Goal: Check status: Check status

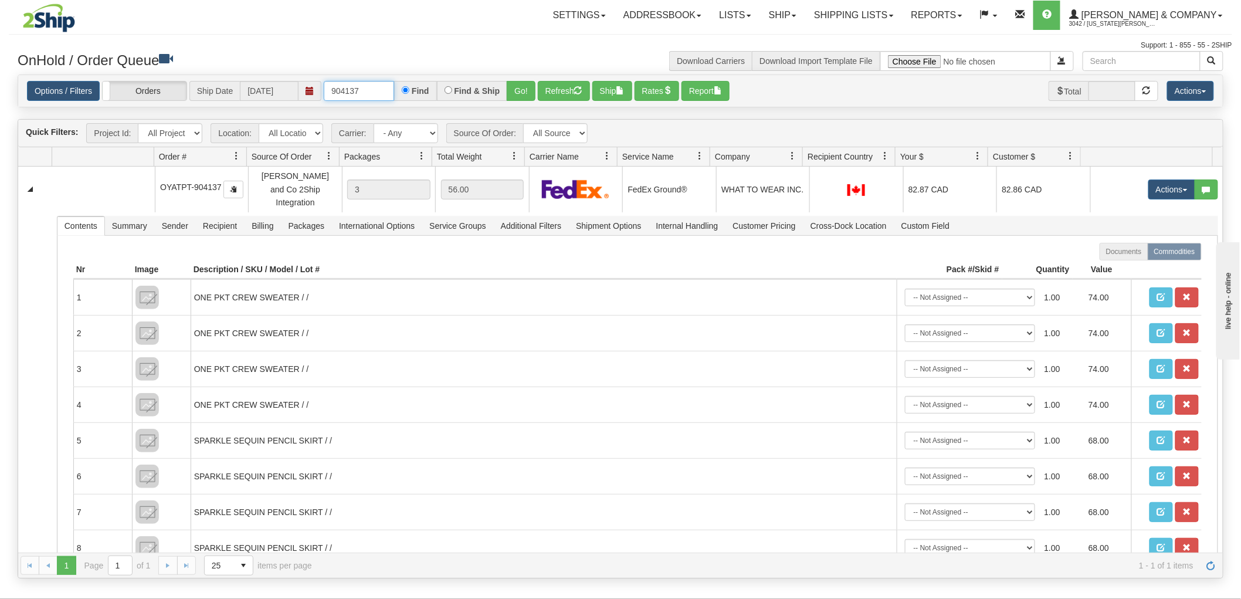
click at [355, 84] on input "904137" at bounding box center [359, 91] width 70 height 20
click at [531, 84] on button "Go!" at bounding box center [521, 91] width 29 height 20
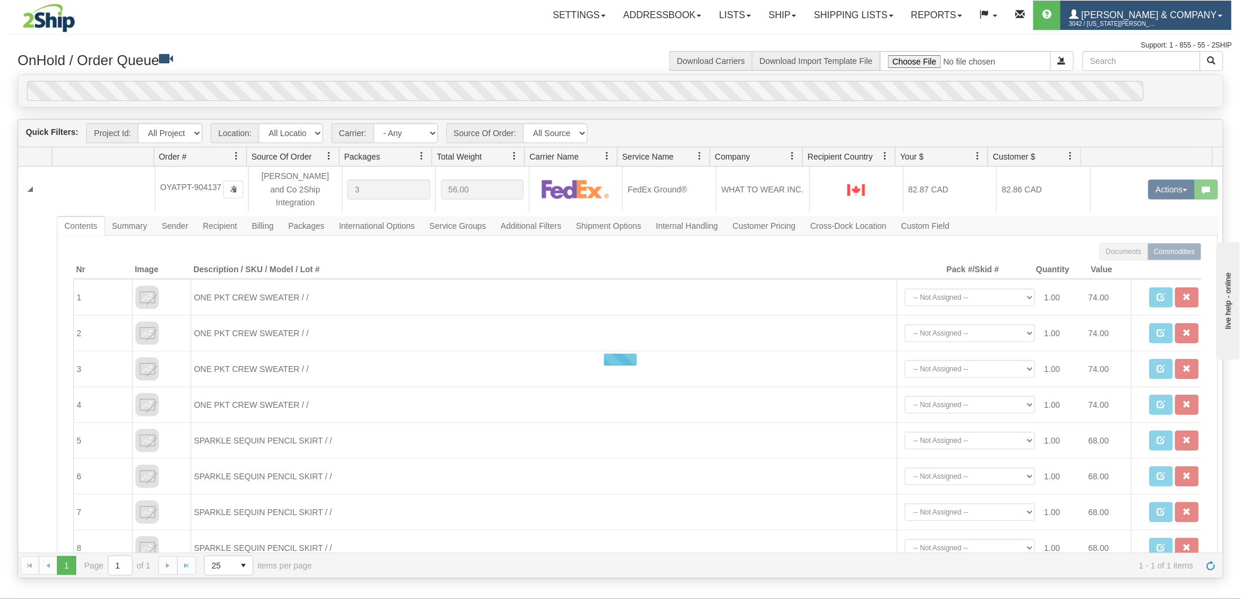
click at [1145, 8] on link "[PERSON_NAME] & Company 3042 / [US_STATE] [PERSON_NAME]" at bounding box center [1145, 15] width 171 height 29
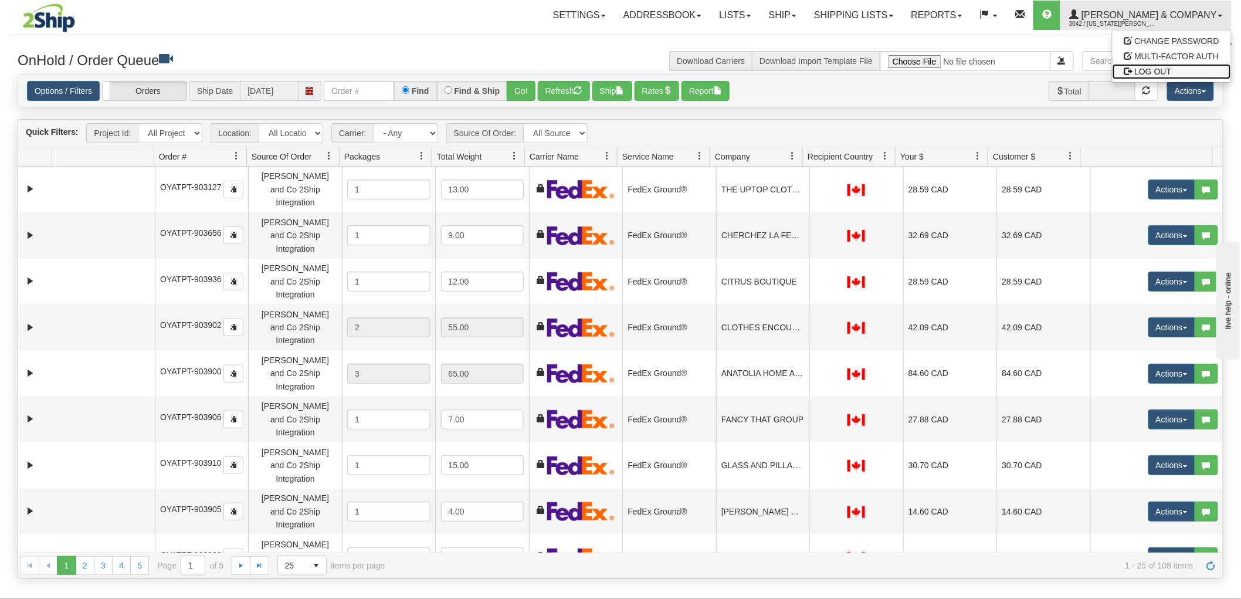
click at [1166, 72] on span "LOG OUT" at bounding box center [1153, 71] width 37 height 9
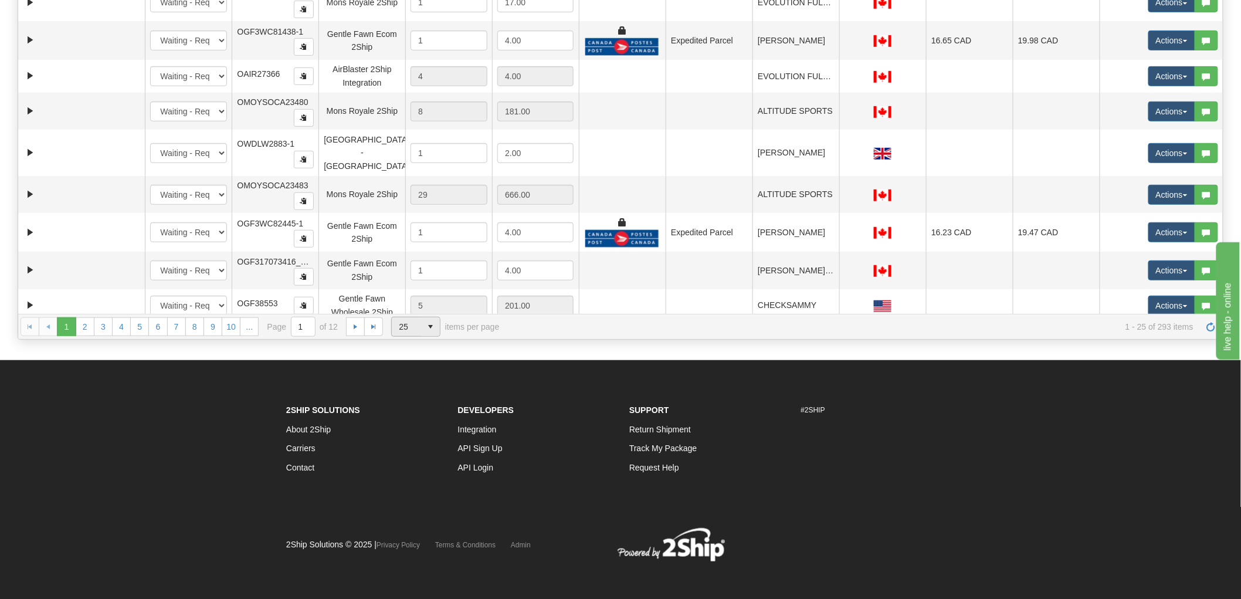
scroll to position [243, 0]
